Goal: Navigation & Orientation: Find specific page/section

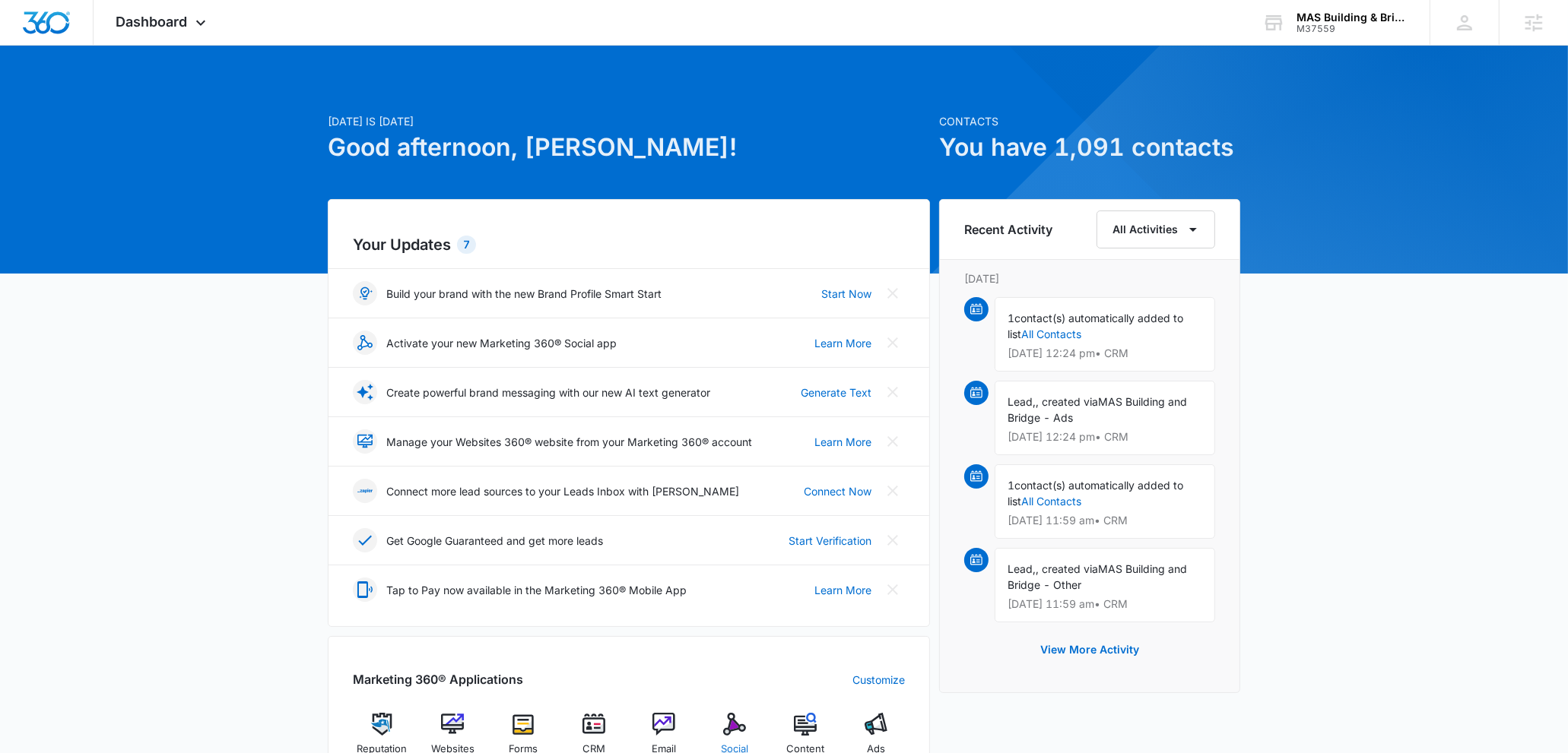
click at [733, 737] on div "Social" at bounding box center [735, 740] width 59 height 55
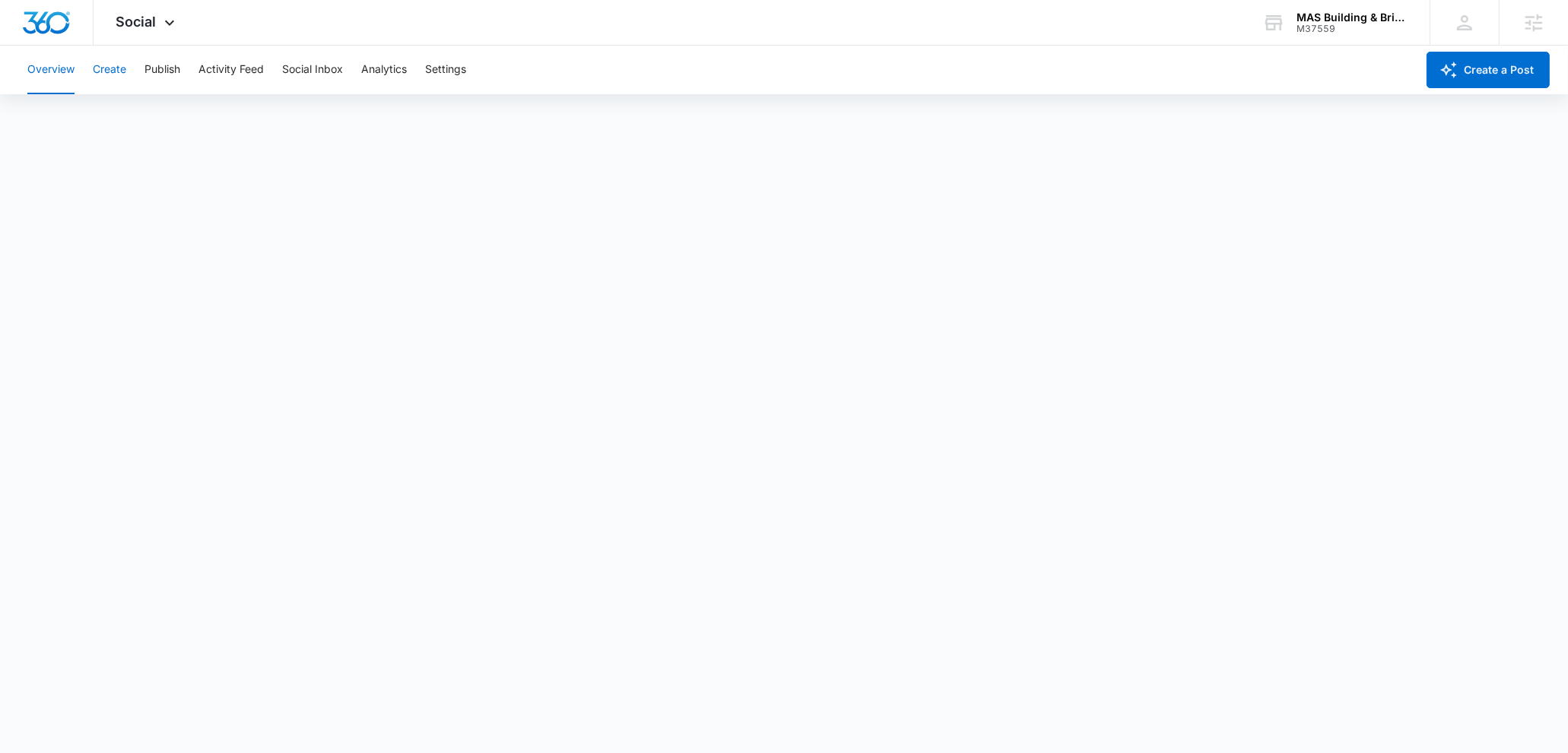
click at [118, 63] on button "Create" at bounding box center [110, 69] width 33 height 48
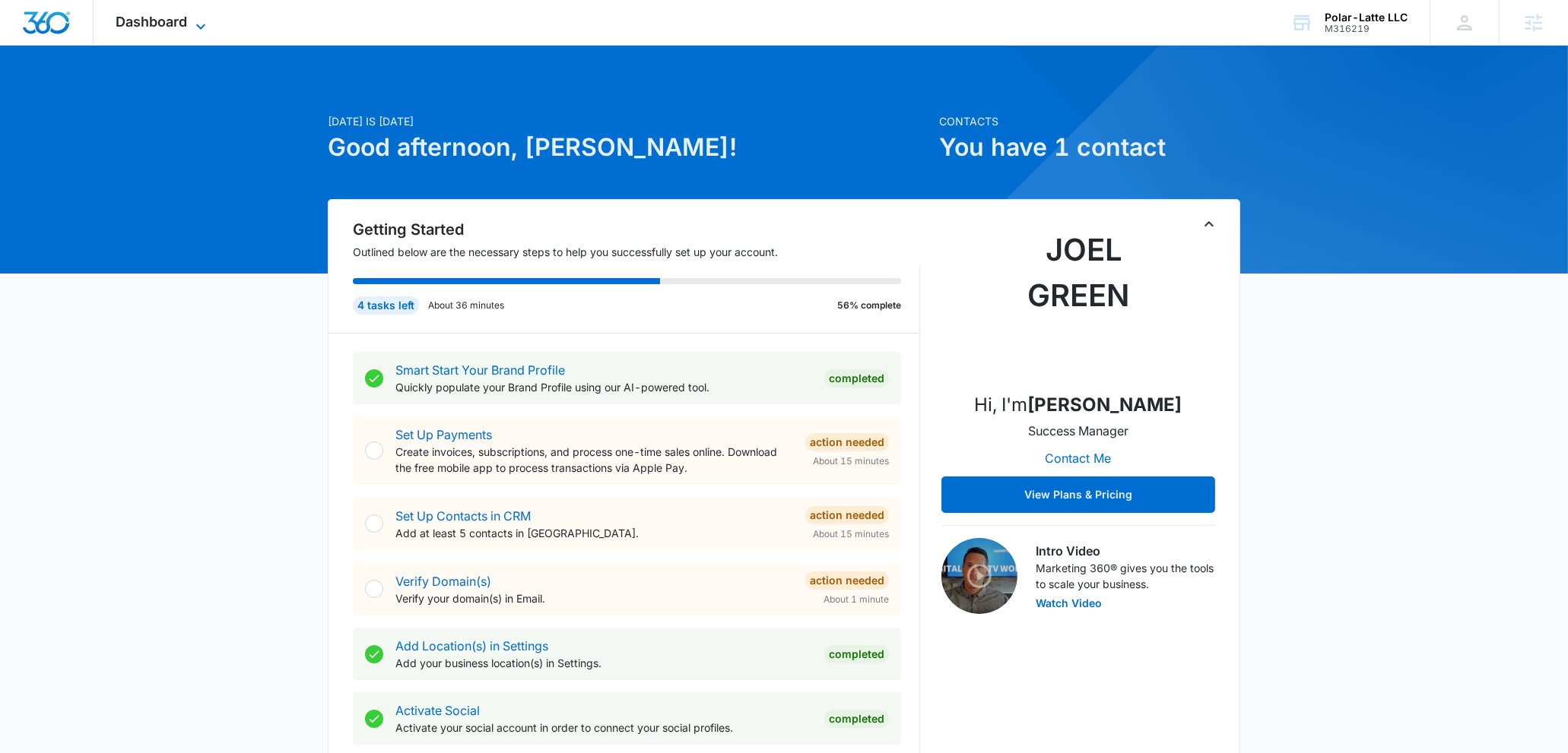
click at [181, 17] on span "Dashboard" at bounding box center [152, 21] width 71 height 16
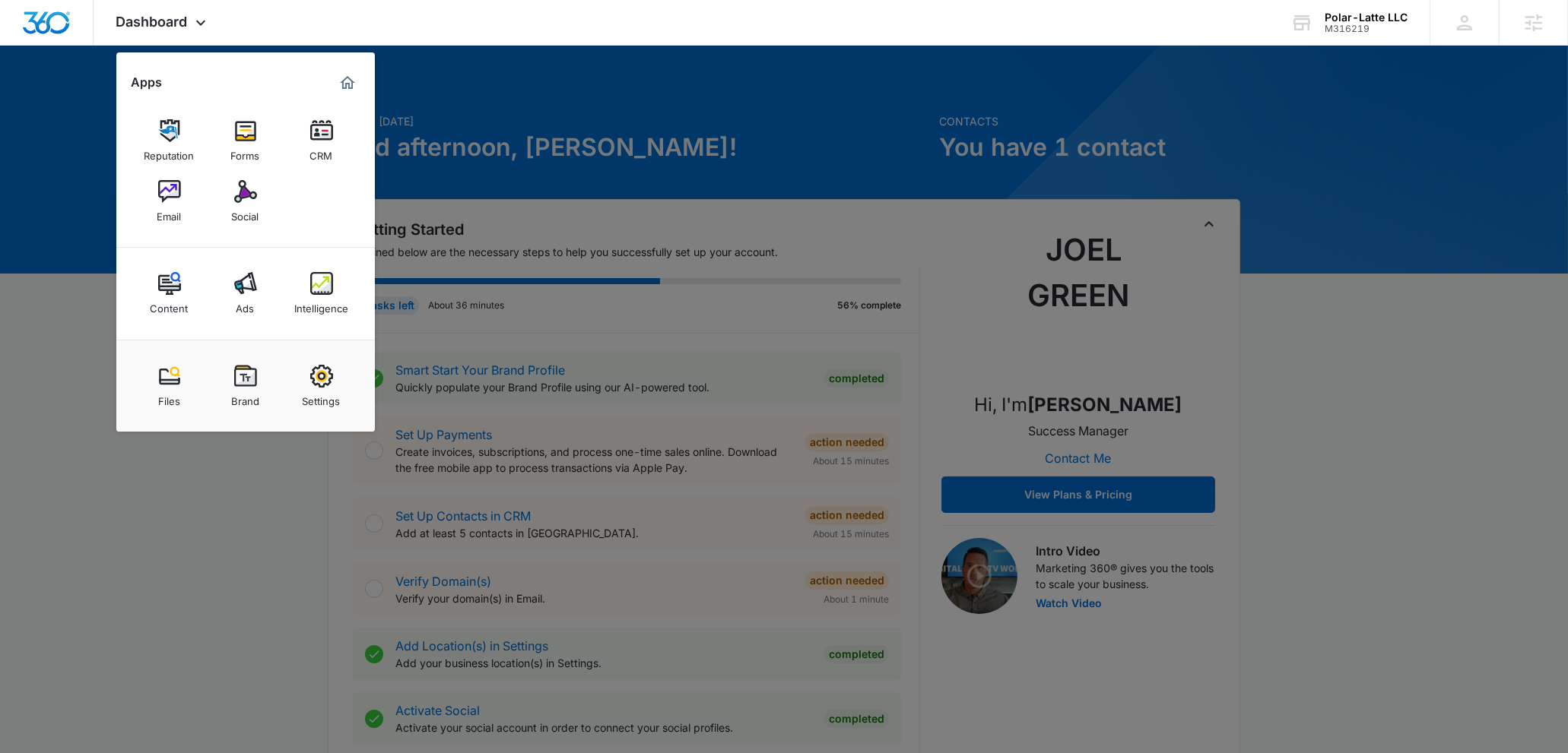
click at [245, 209] on div "Social" at bounding box center [245, 213] width 27 height 20
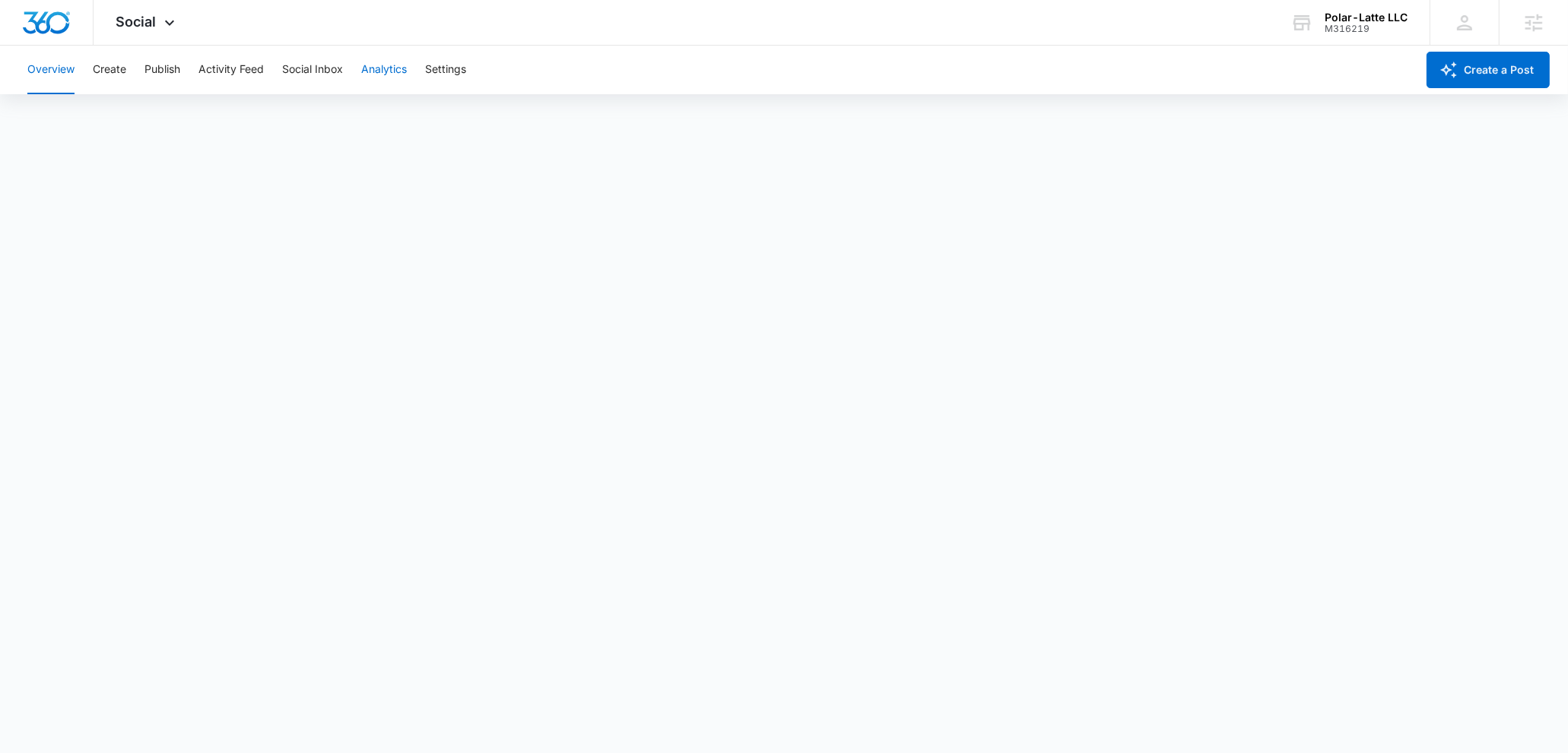
click at [393, 75] on button "Analytics" at bounding box center [383, 69] width 45 height 48
click at [483, 107] on div "Account Post Insights Community Hashtag Content Tag Ad Analytics Reports" at bounding box center [784, 117] width 1531 height 43
click at [495, 117] on button "Reports" at bounding box center [499, 117] width 39 height 43
click at [124, 71] on button "Create" at bounding box center [110, 69] width 33 height 48
click at [171, 123] on button "Approvals" at bounding box center [148, 117] width 51 height 43
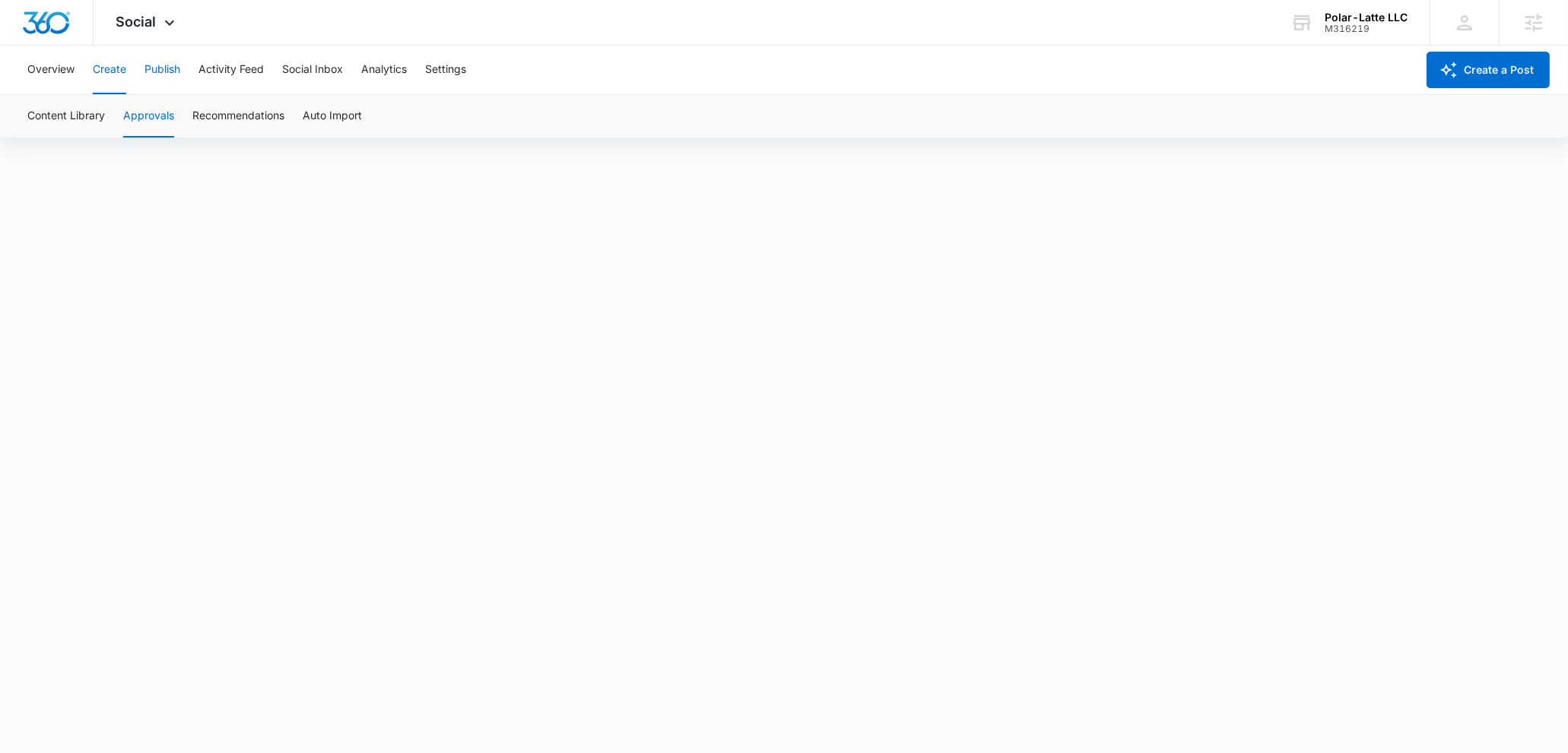
click at [144, 56] on button "Publish" at bounding box center [162, 69] width 36 height 48
click at [115, 118] on button "Schedules" at bounding box center [116, 117] width 52 height 43
click at [100, 64] on button "Create" at bounding box center [110, 69] width 33 height 48
click at [146, 97] on button "Approvals" at bounding box center [148, 117] width 51 height 43
click at [171, 77] on button "Publish" at bounding box center [162, 69] width 36 height 48
